Goal: Information Seeking & Learning: Learn about a topic

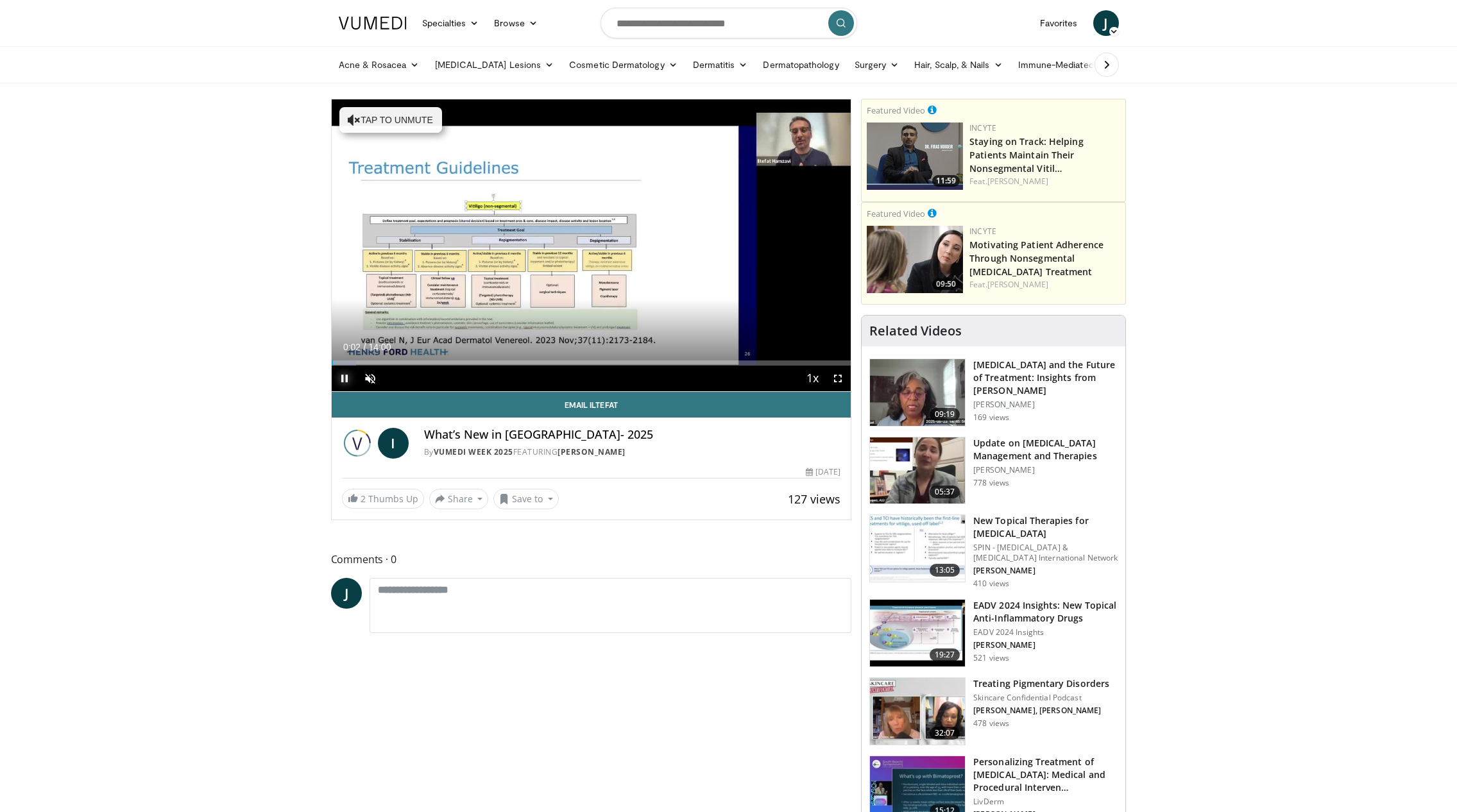
click at [344, 377] on span "Video Player" at bounding box center [345, 379] width 26 height 26
click at [668, 23] on input "Search topics, interventions" at bounding box center [728, 23] width 256 height 31
type input "**********"
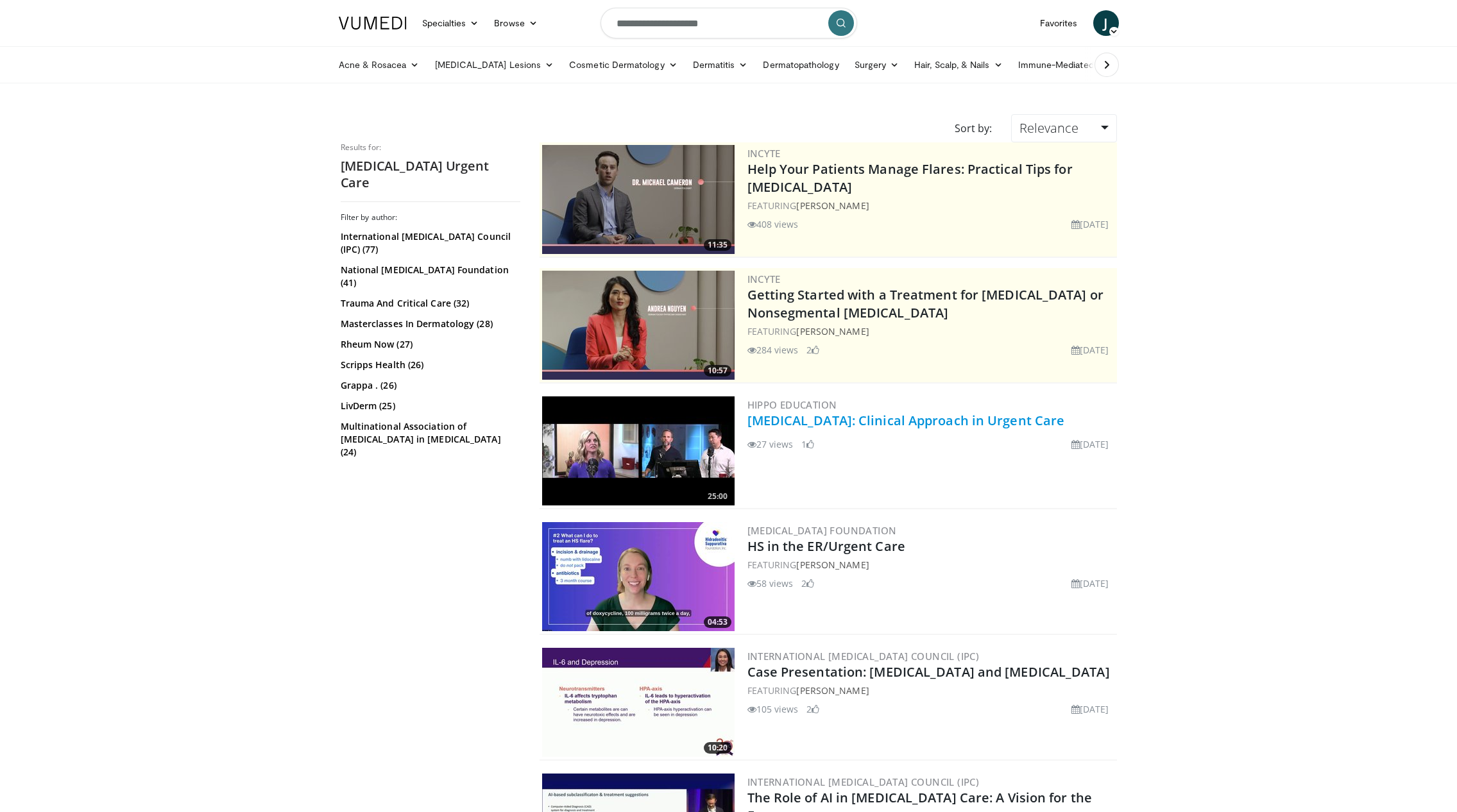
click at [822, 428] on link "Psoriasis: Clinical Approach in Urgent Care" at bounding box center [906, 421] width 318 height 18
